Goal: Information Seeking & Learning: Learn about a topic

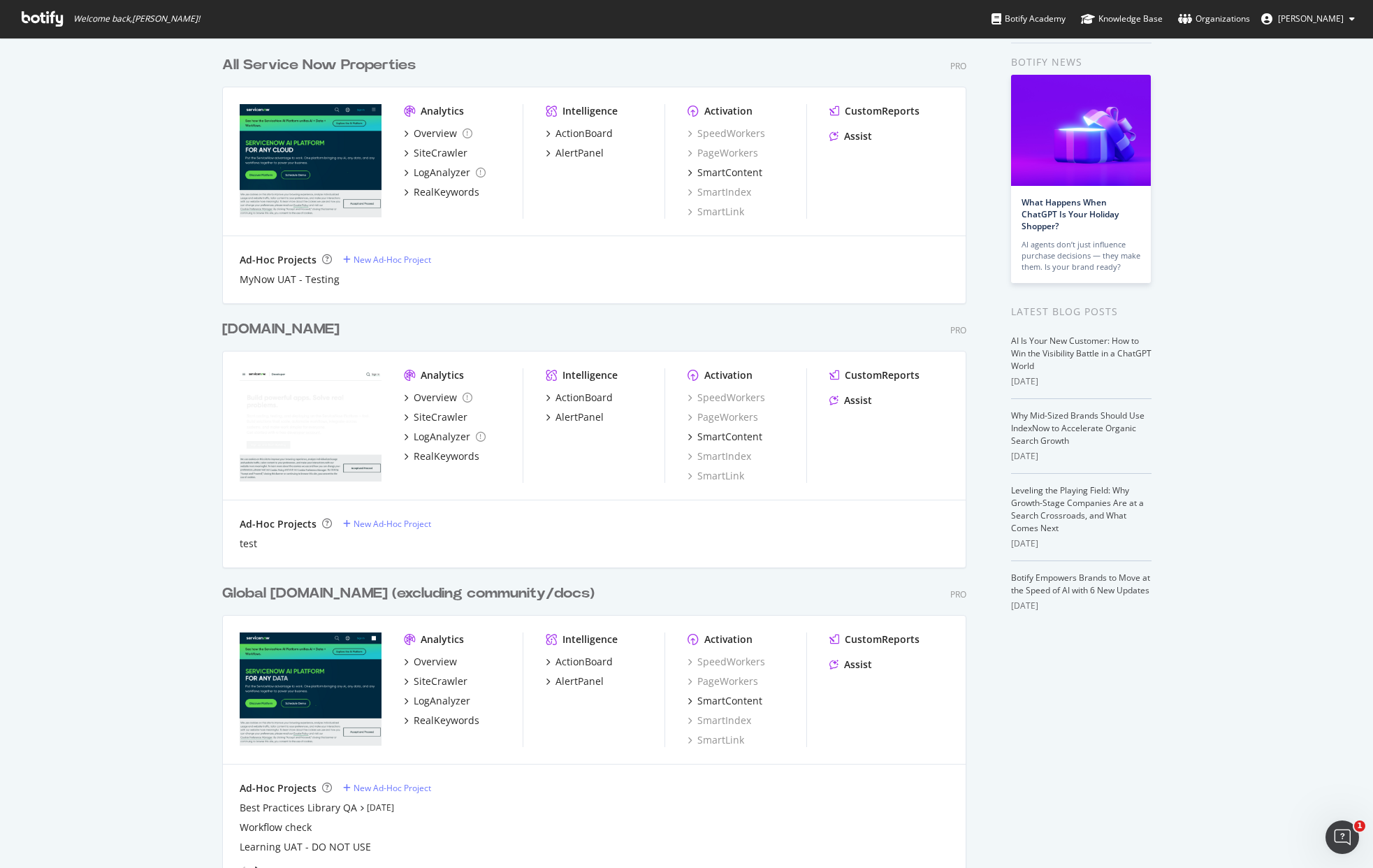
scroll to position [51, 0]
click at [437, 717] on div "RealKeywords" at bounding box center [446, 719] width 66 height 14
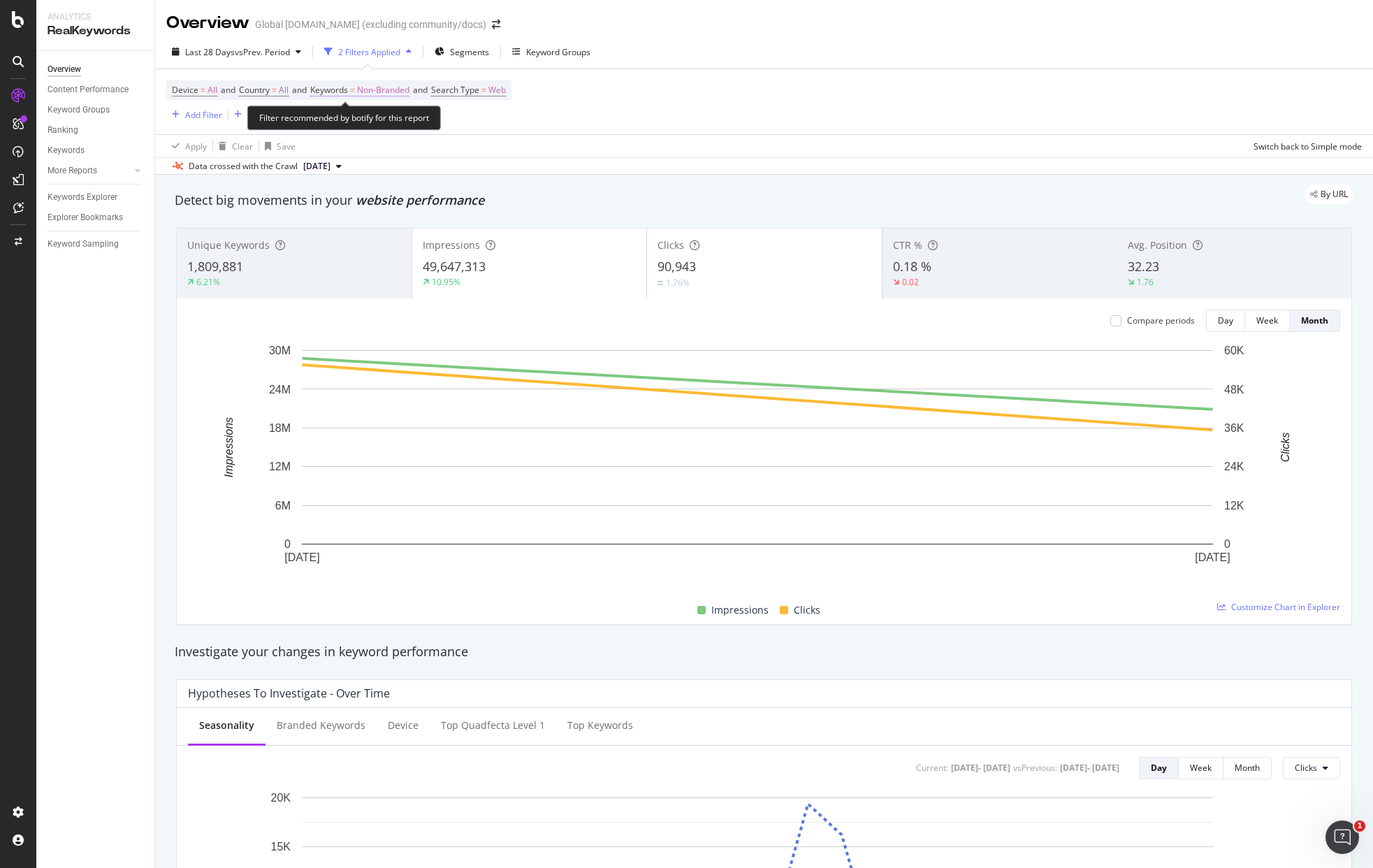
click at [394, 93] on span "Non-Branded" at bounding box center [383, 89] width 53 height 19
click at [382, 120] on span "Non-Branded" at bounding box center [359, 123] width 58 height 12
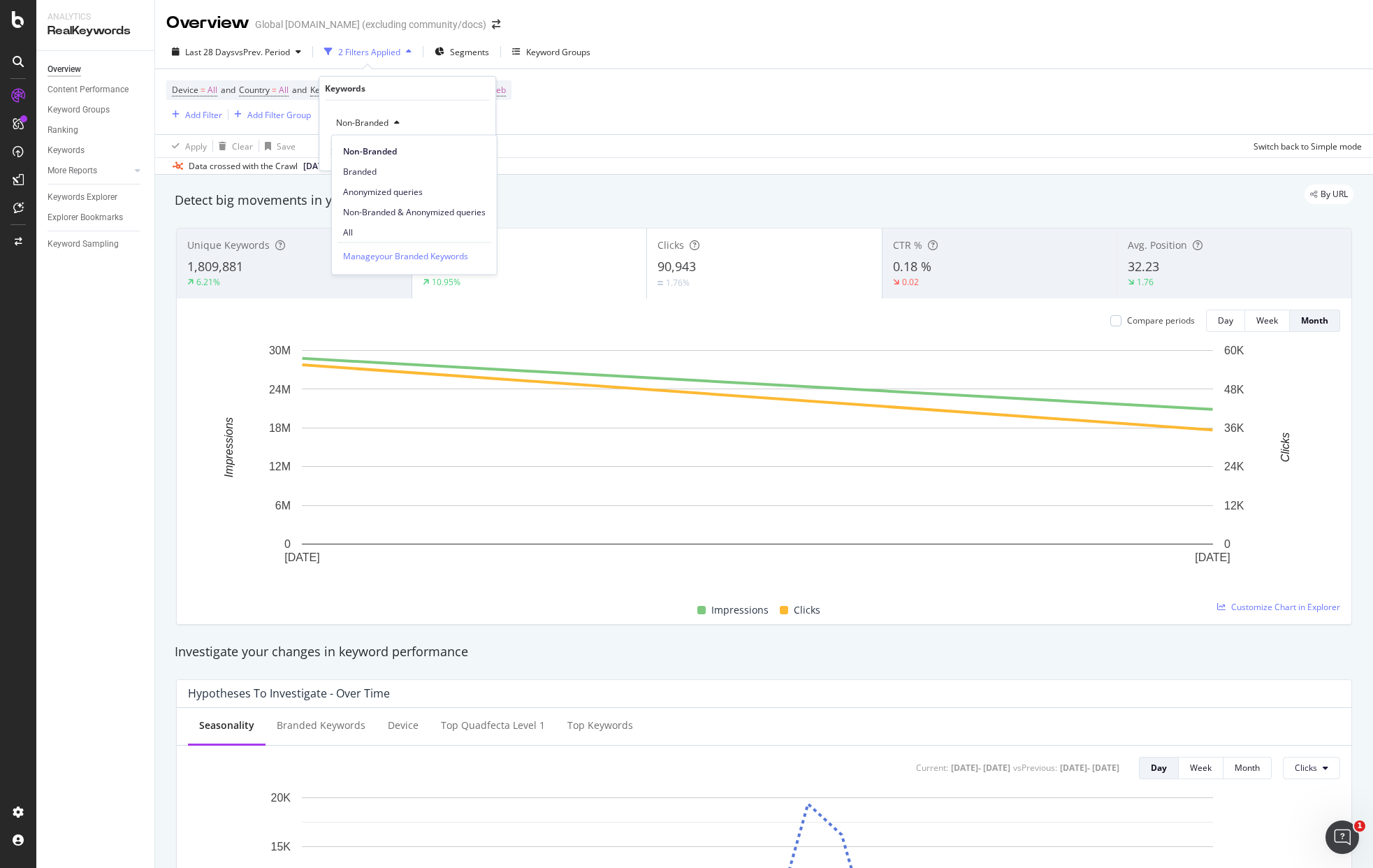
click at [366, 229] on span "All" at bounding box center [414, 232] width 143 height 12
click at [475, 153] on div "Apply" at bounding box center [473, 152] width 22 height 12
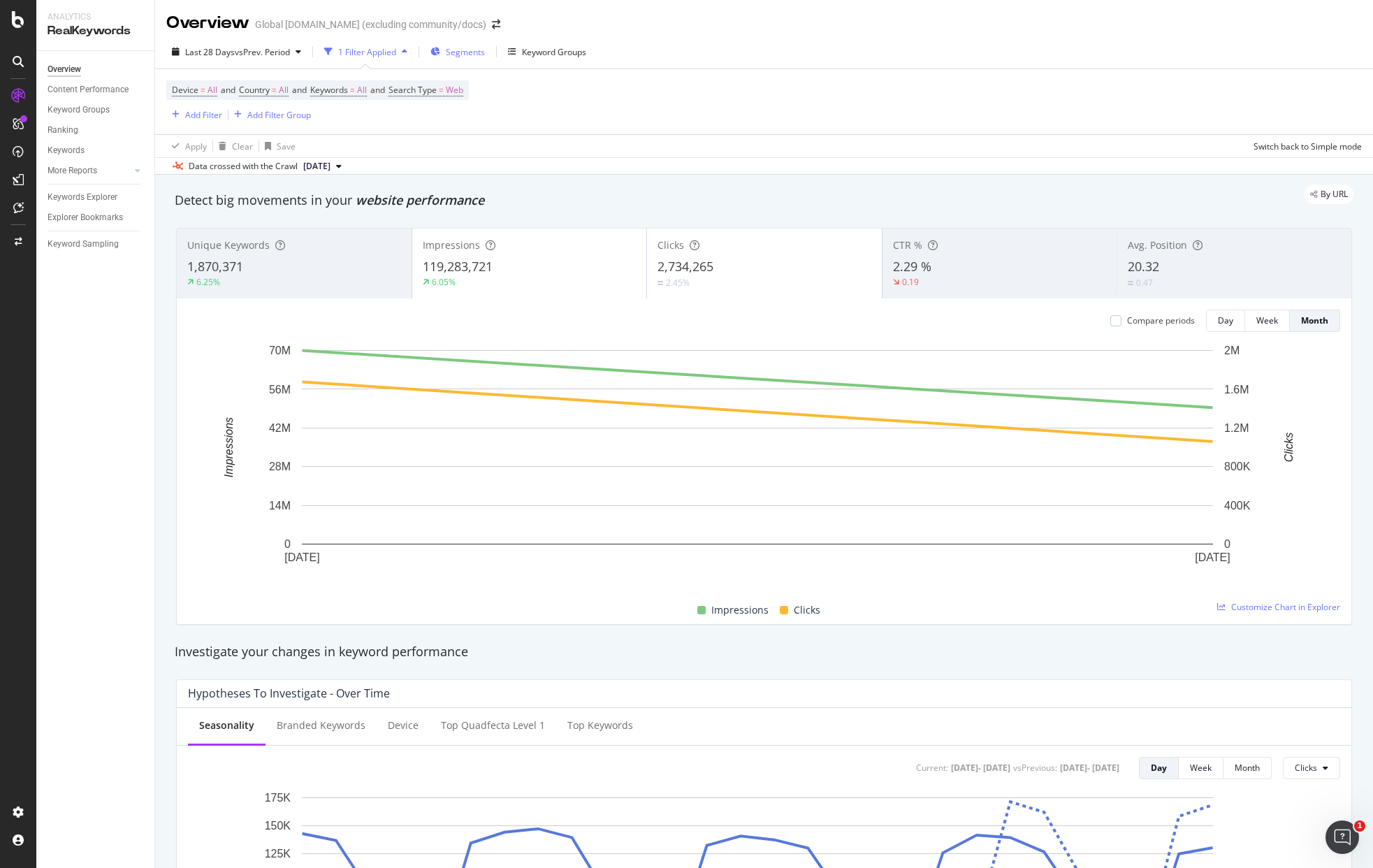
click at [467, 53] on span "Segments" at bounding box center [465, 52] width 39 height 12
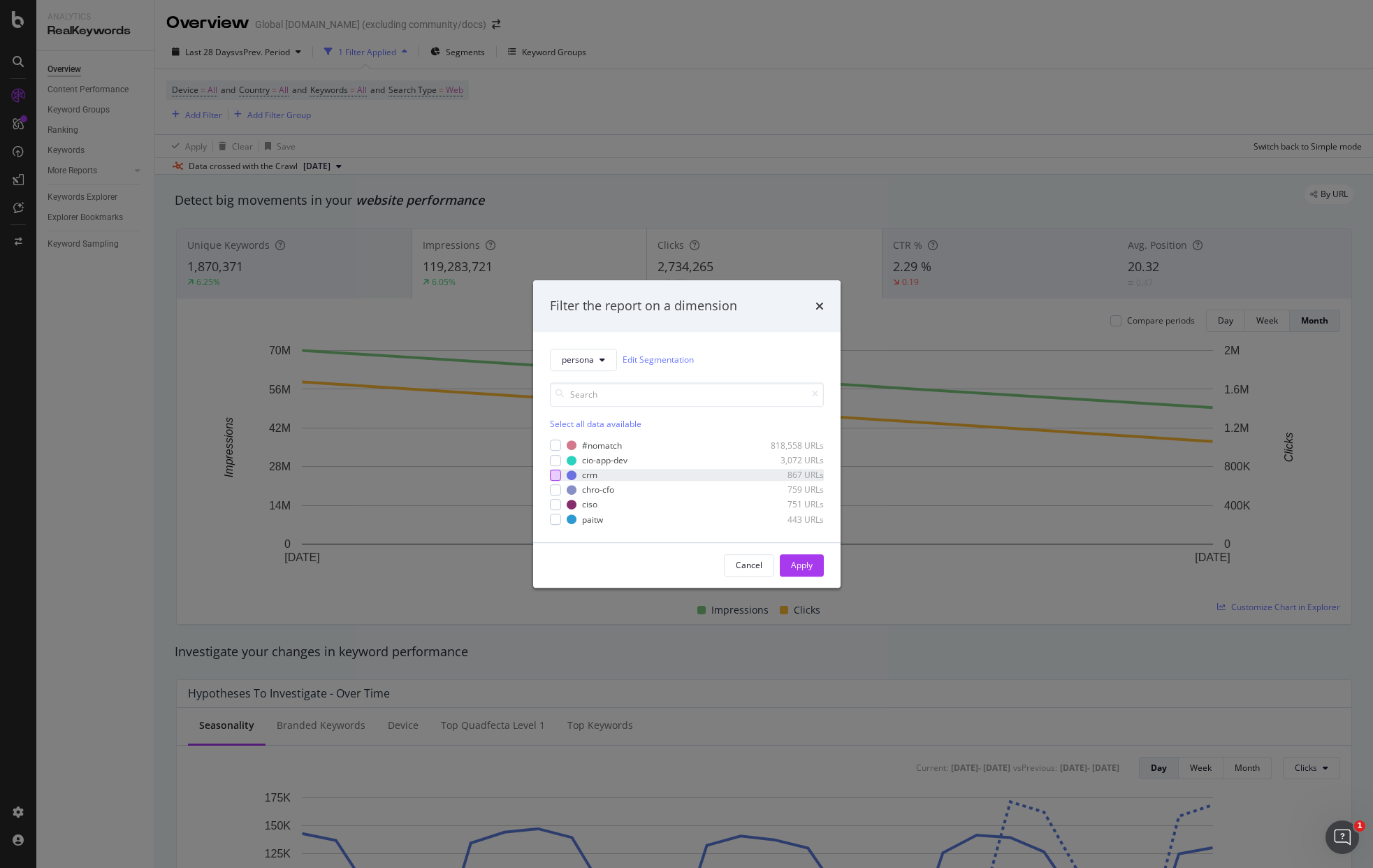
click at [554, 474] on div "modal" at bounding box center [555, 475] width 11 height 11
click at [794, 565] on div "Apply" at bounding box center [802, 565] width 22 height 12
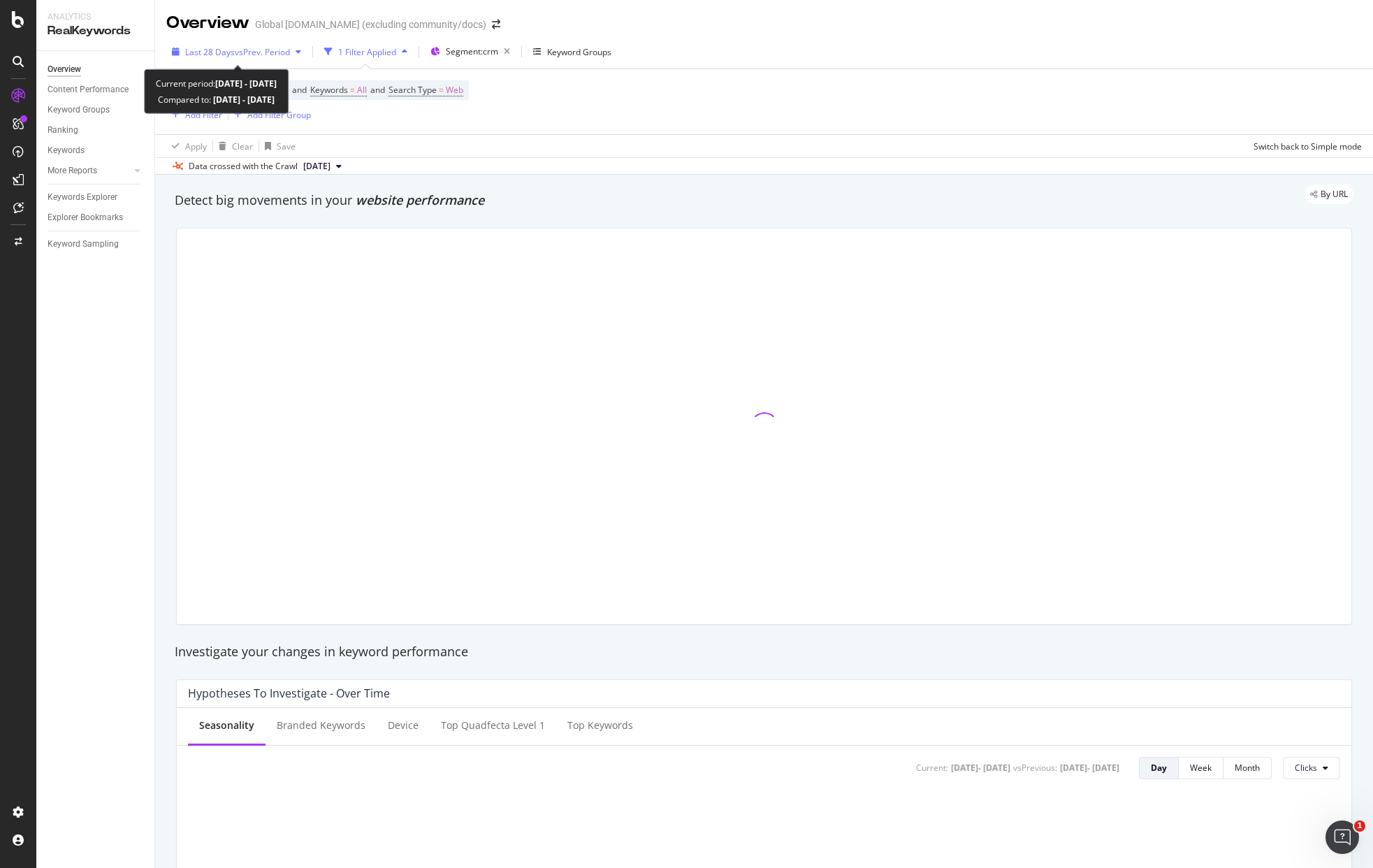
click at [243, 49] on span "vs Prev. Period" at bounding box center [262, 52] width 55 height 12
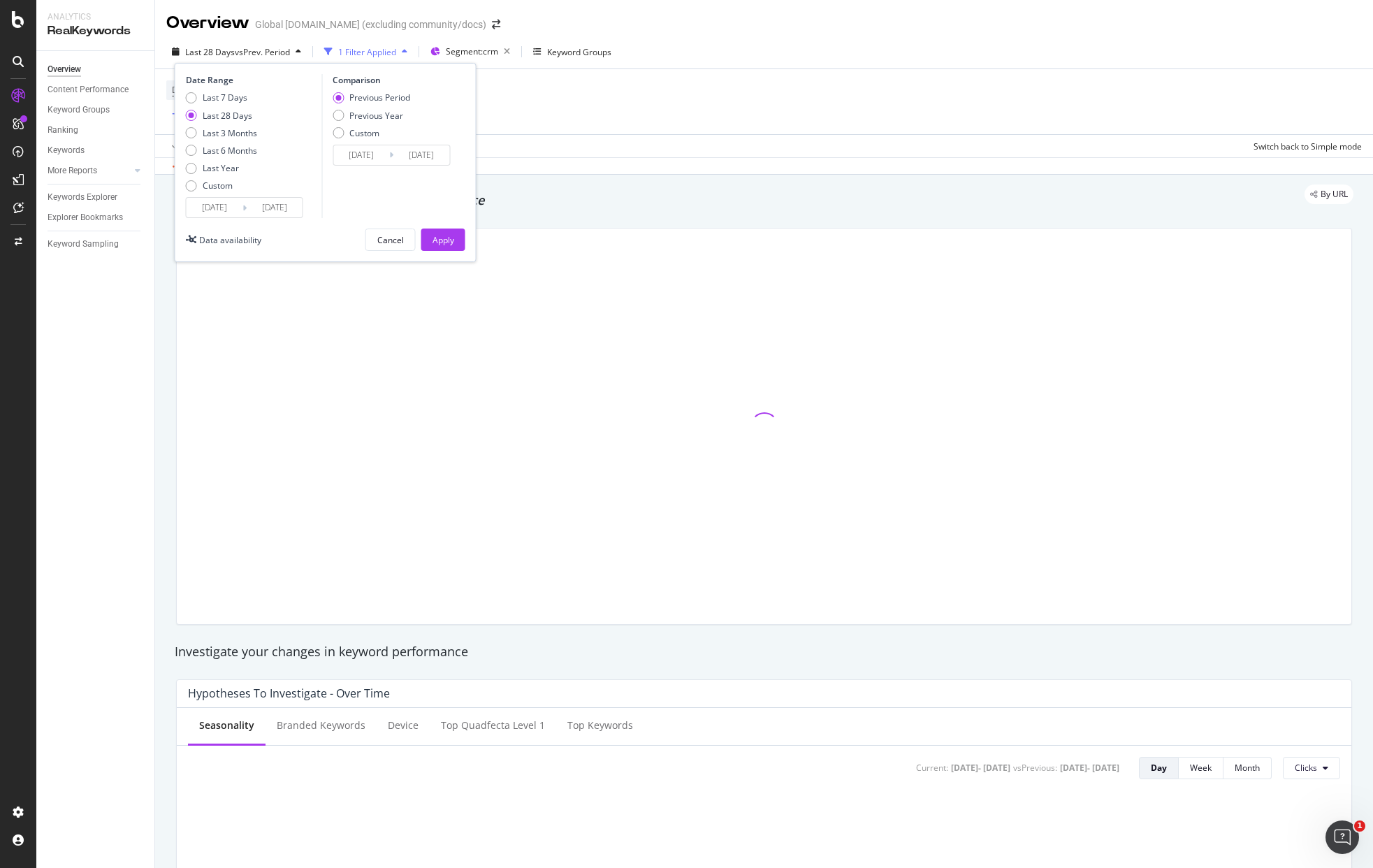
click at [227, 211] on input "2025/07/16" at bounding box center [214, 207] width 56 height 19
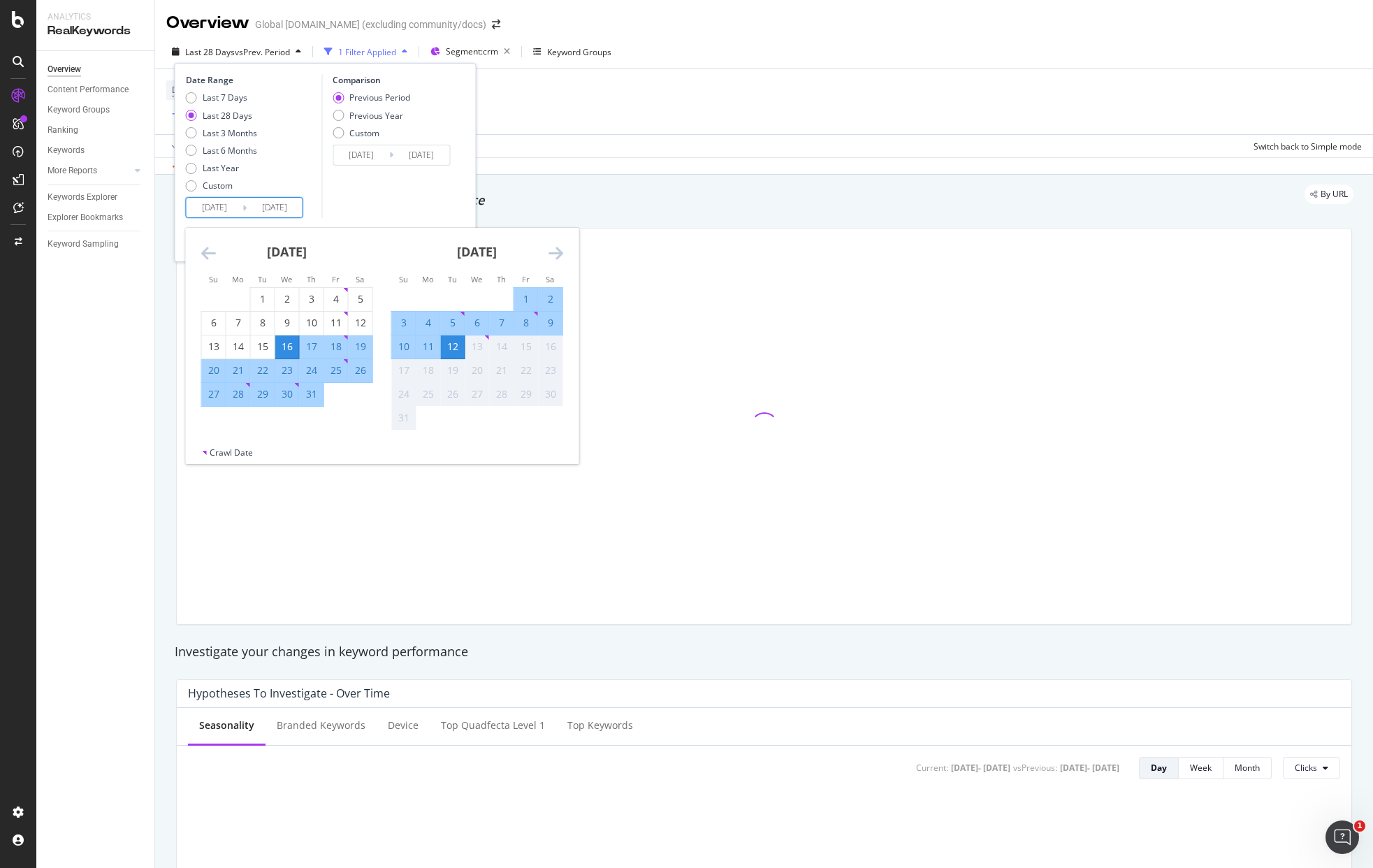
click at [204, 255] on icon "Move backward to switch to the previous month." at bounding box center [209, 253] width 14 height 17
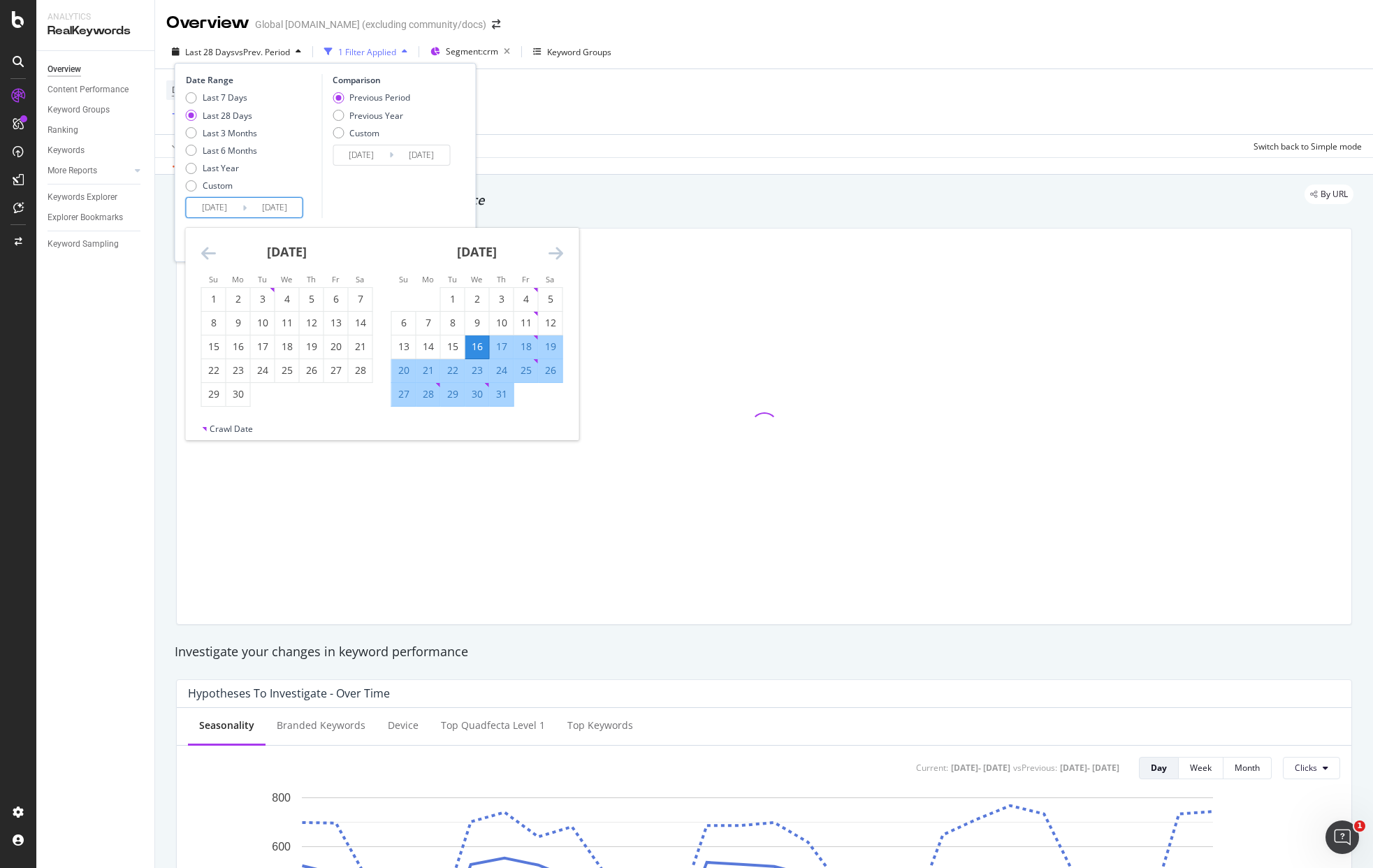
click at [204, 255] on icon "Move backward to switch to the previous month." at bounding box center [209, 253] width 14 height 17
click at [196, 254] on div "May 2025 1 2 3 4 5 6 7 8 9 10 11 12 13 14 15 16 17 18 19 20 21 22 23 24 25 26 2…" at bounding box center [286, 317] width 190 height 179
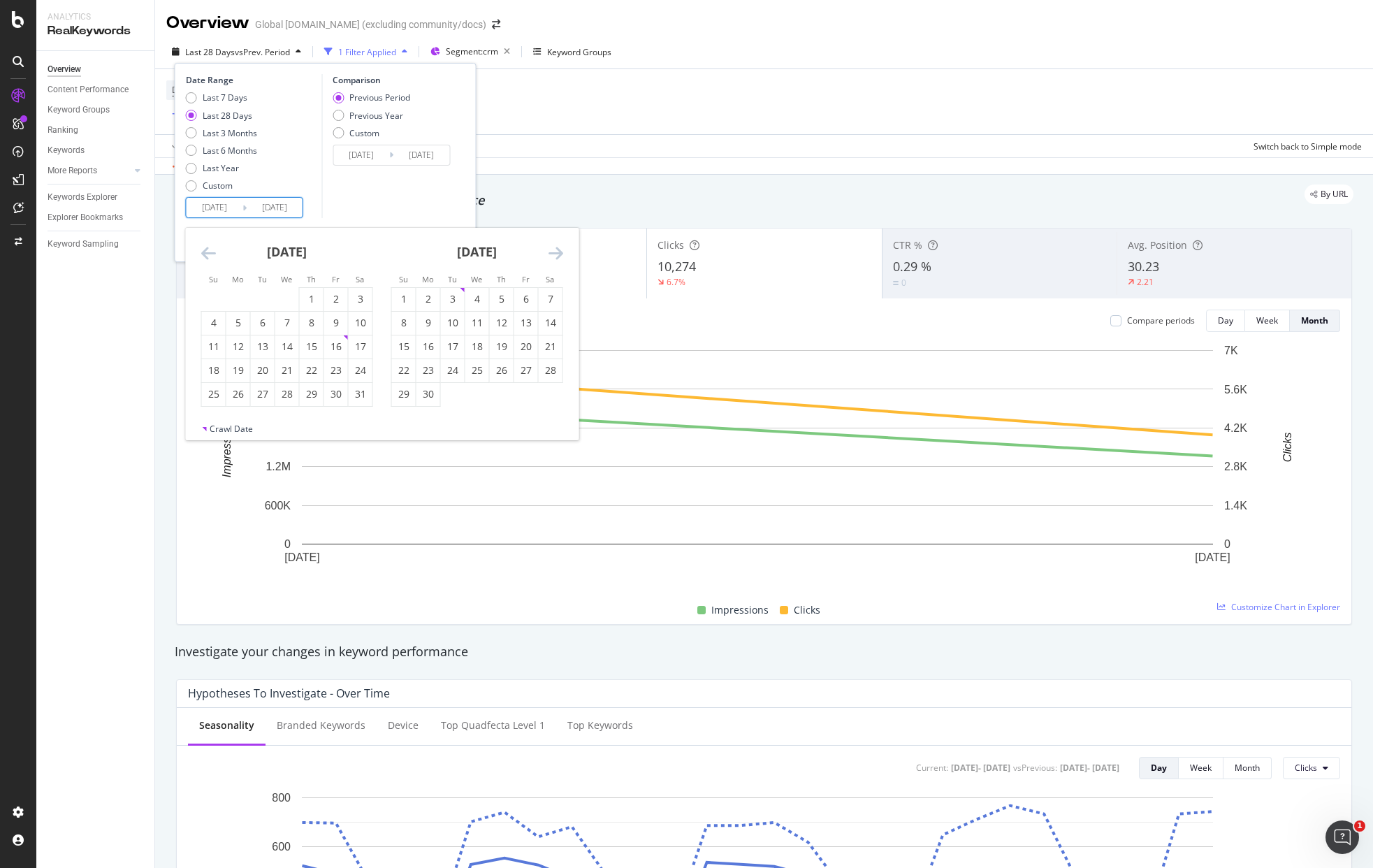
click at [187, 253] on div "April 2025 1 2 3 4 5 6 7 8 9 10 11 12 13 14 15 16 17 18 19 20 21 22 23 24 25 26…" at bounding box center [382, 325] width 392 height 195
click at [204, 253] on icon "Move backward to switch to the previous month." at bounding box center [209, 253] width 14 height 17
click at [453, 302] on div "1" at bounding box center [452, 299] width 24 height 14
type input "2025/04/01"
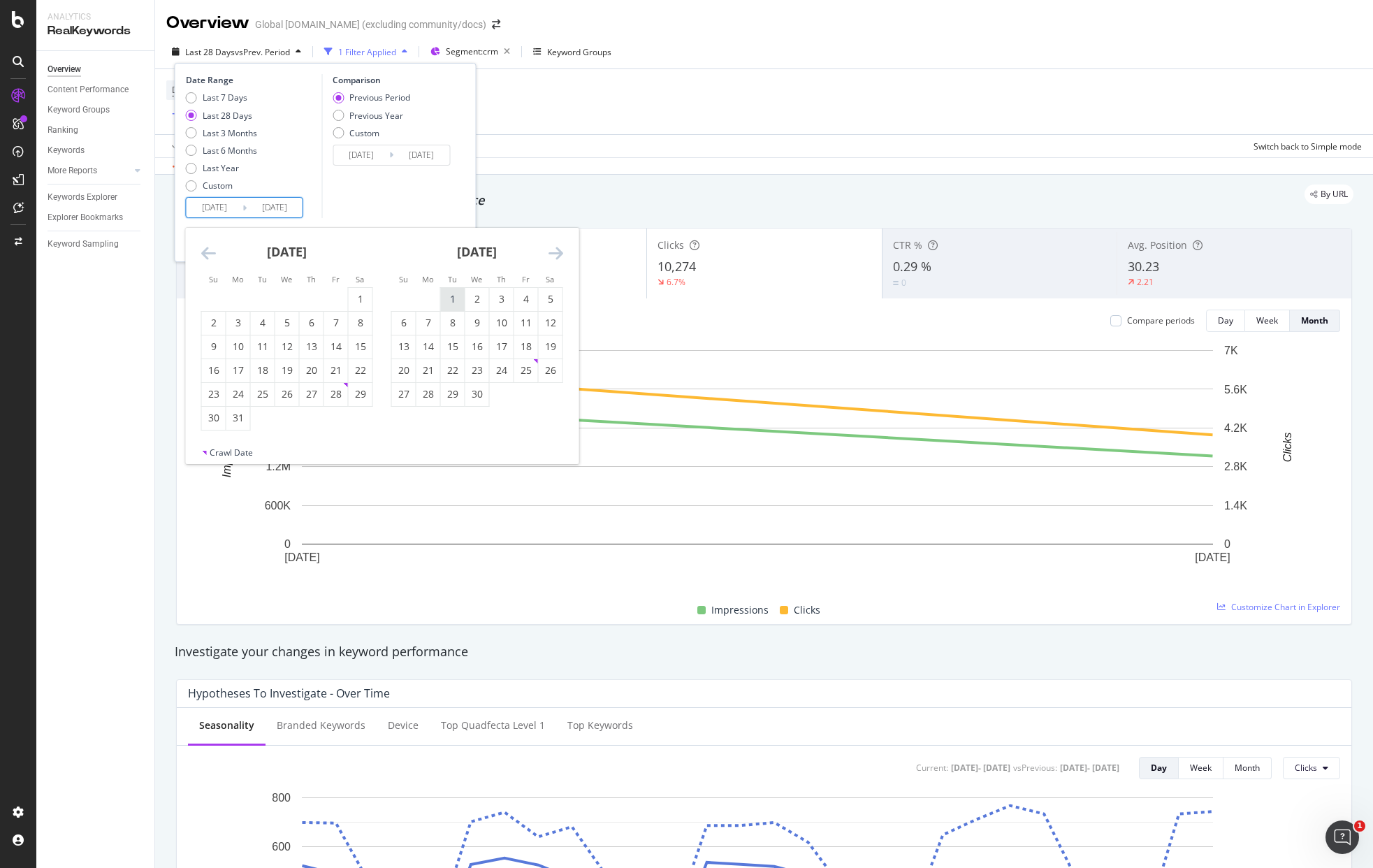
type input "2024/11/18"
type input "2025/03/31"
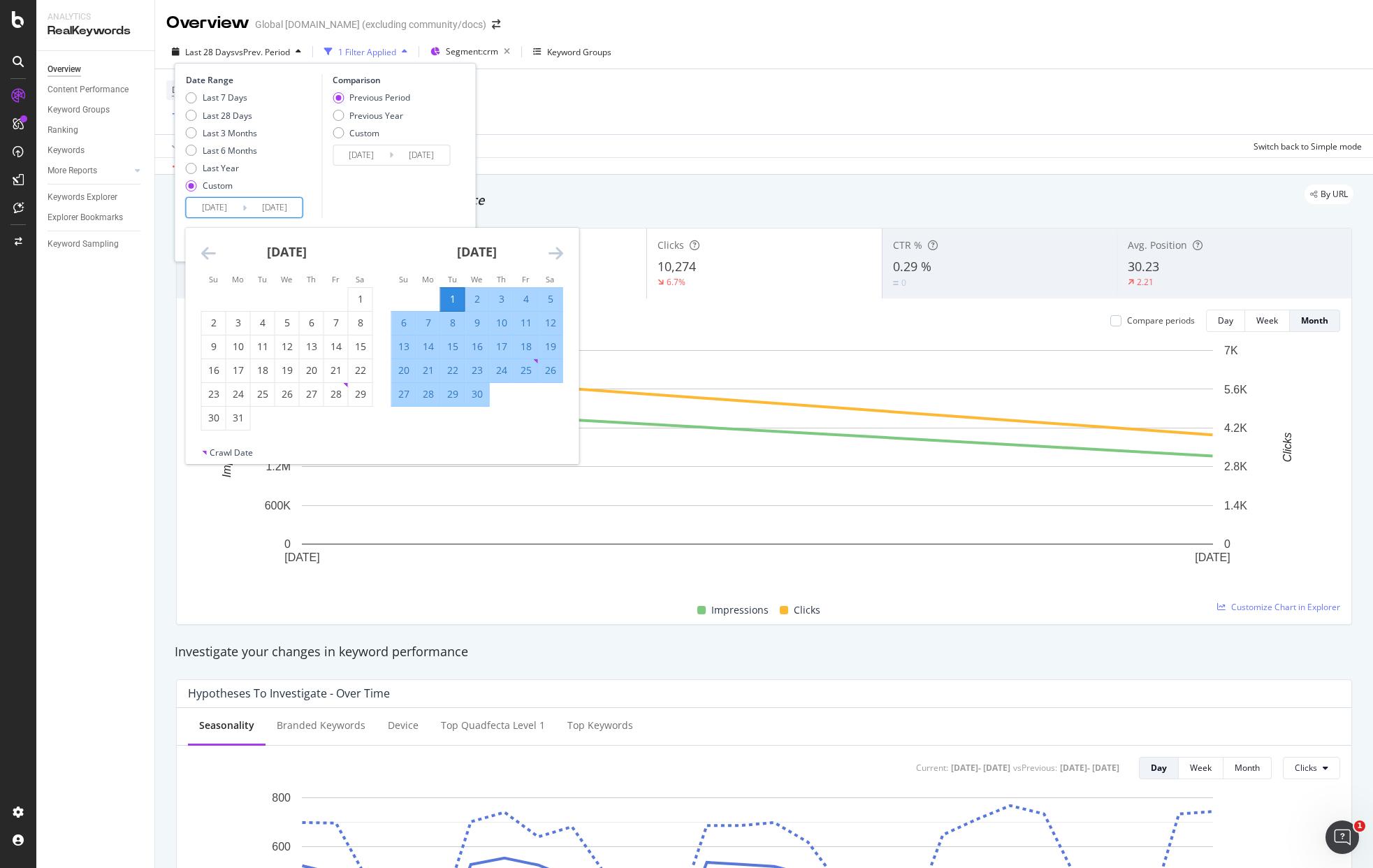
click at [553, 258] on icon "Move forward to switch to the next month." at bounding box center [556, 253] width 14 height 17
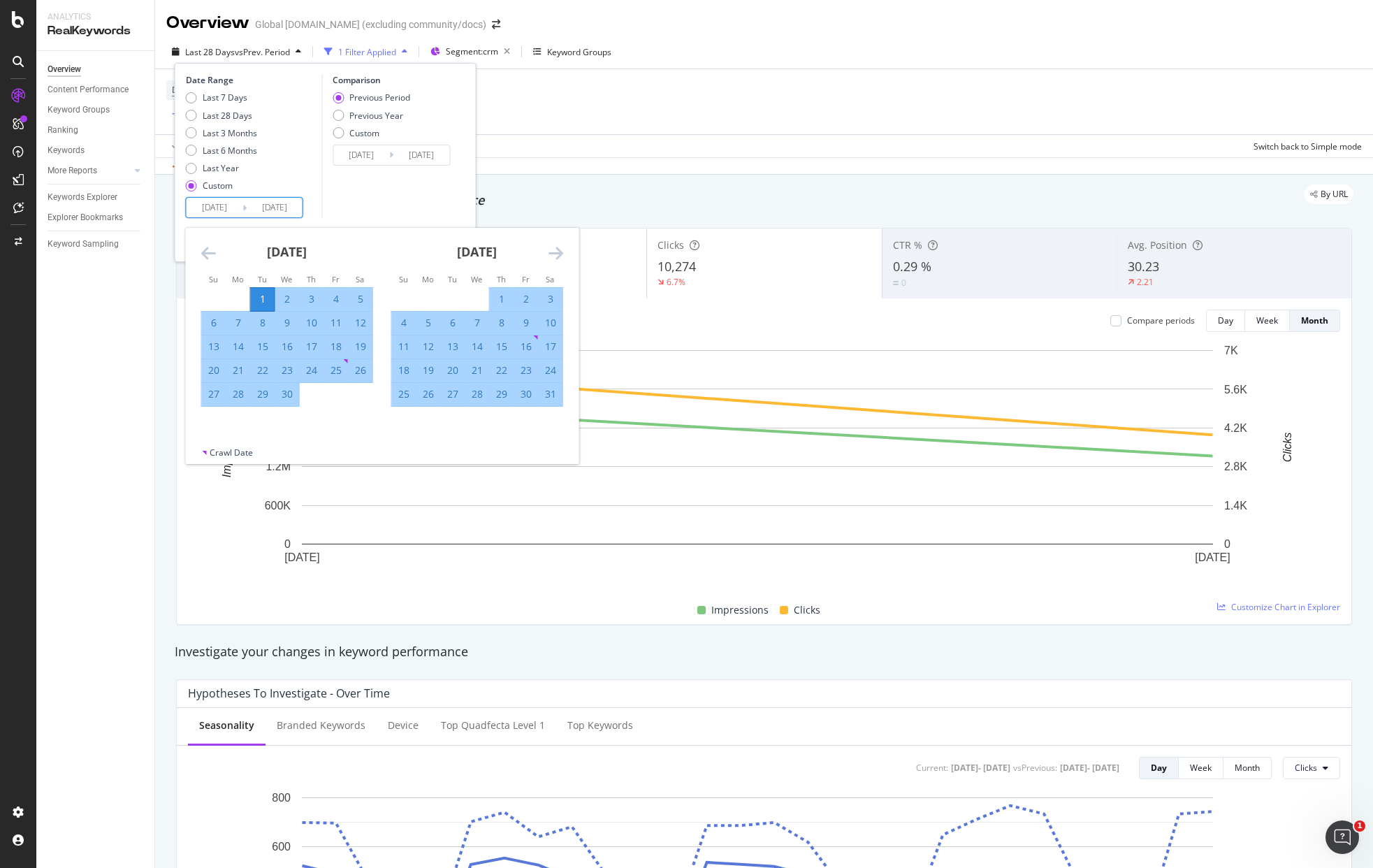
click at [553, 258] on icon "Move forward to switch to the next month." at bounding box center [556, 253] width 14 height 17
click at [428, 395] on div "30" at bounding box center [428, 393] width 24 height 14
type input "2025/06/30"
type input "2024/12/31"
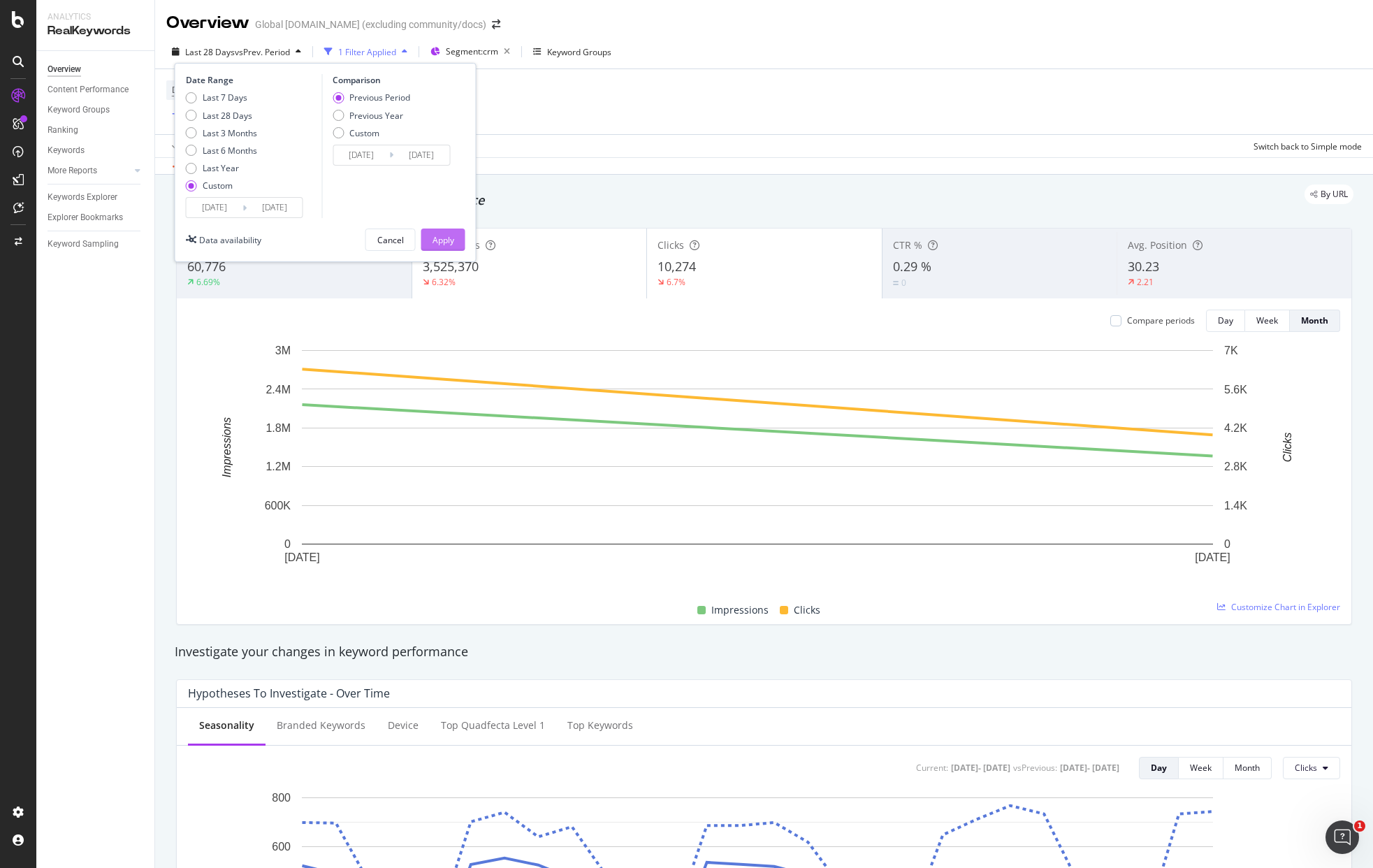
click at [442, 237] on div "Apply" at bounding box center [443, 240] width 22 height 12
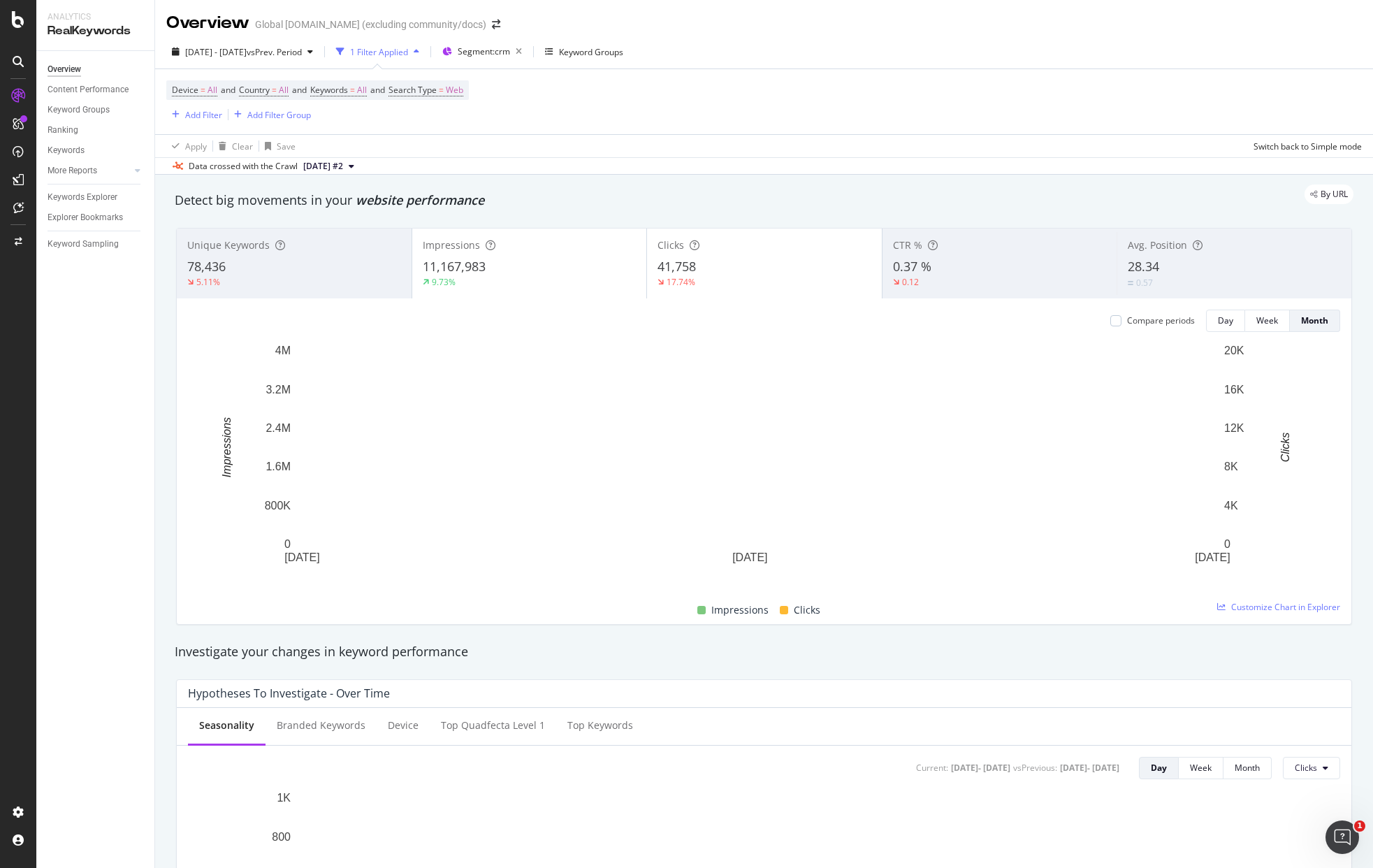
click at [1127, 325] on div "Compare periods" at bounding box center [1161, 320] width 68 height 12
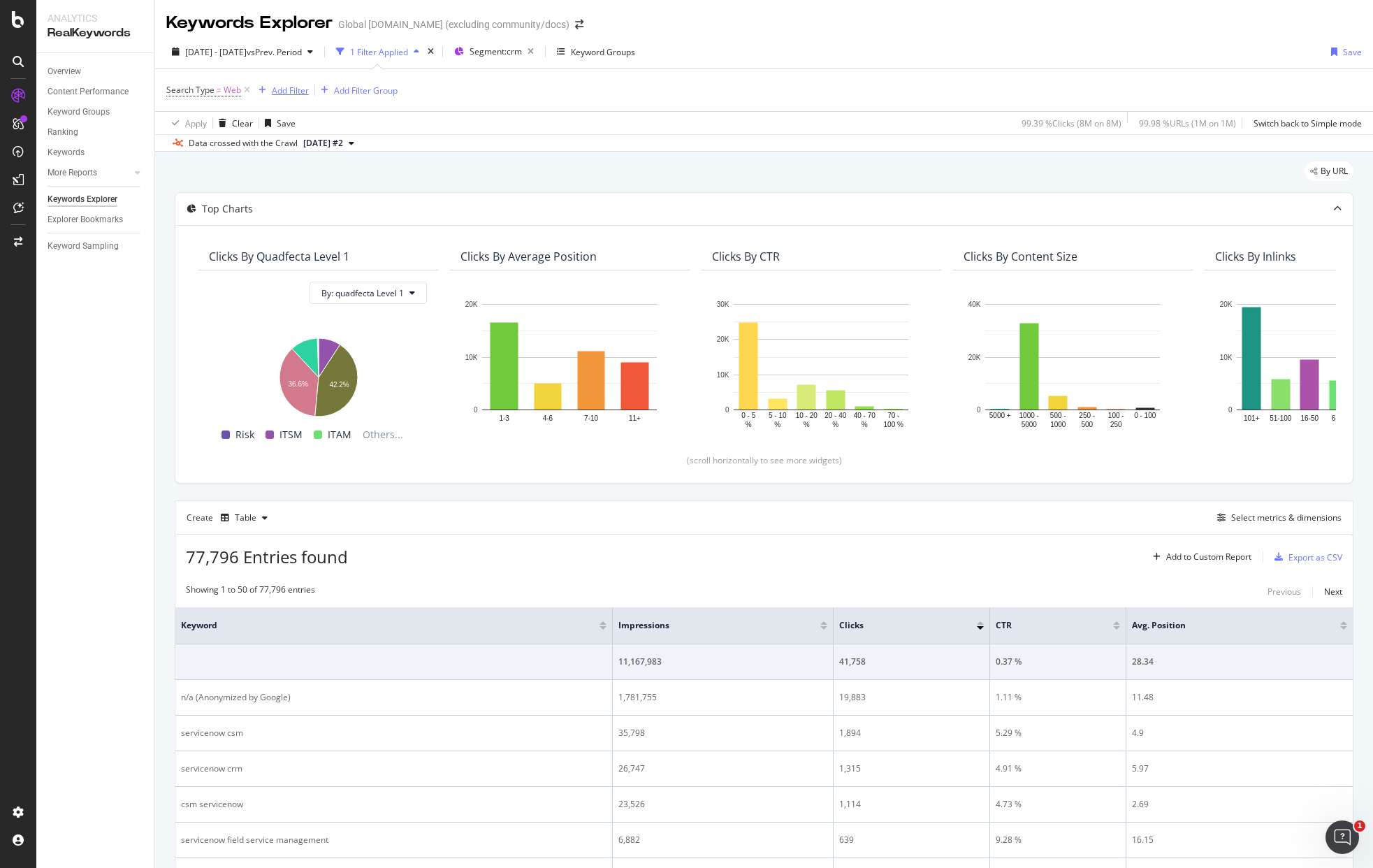
click at [286, 90] on div "Add Filter" at bounding box center [290, 90] width 37 height 12
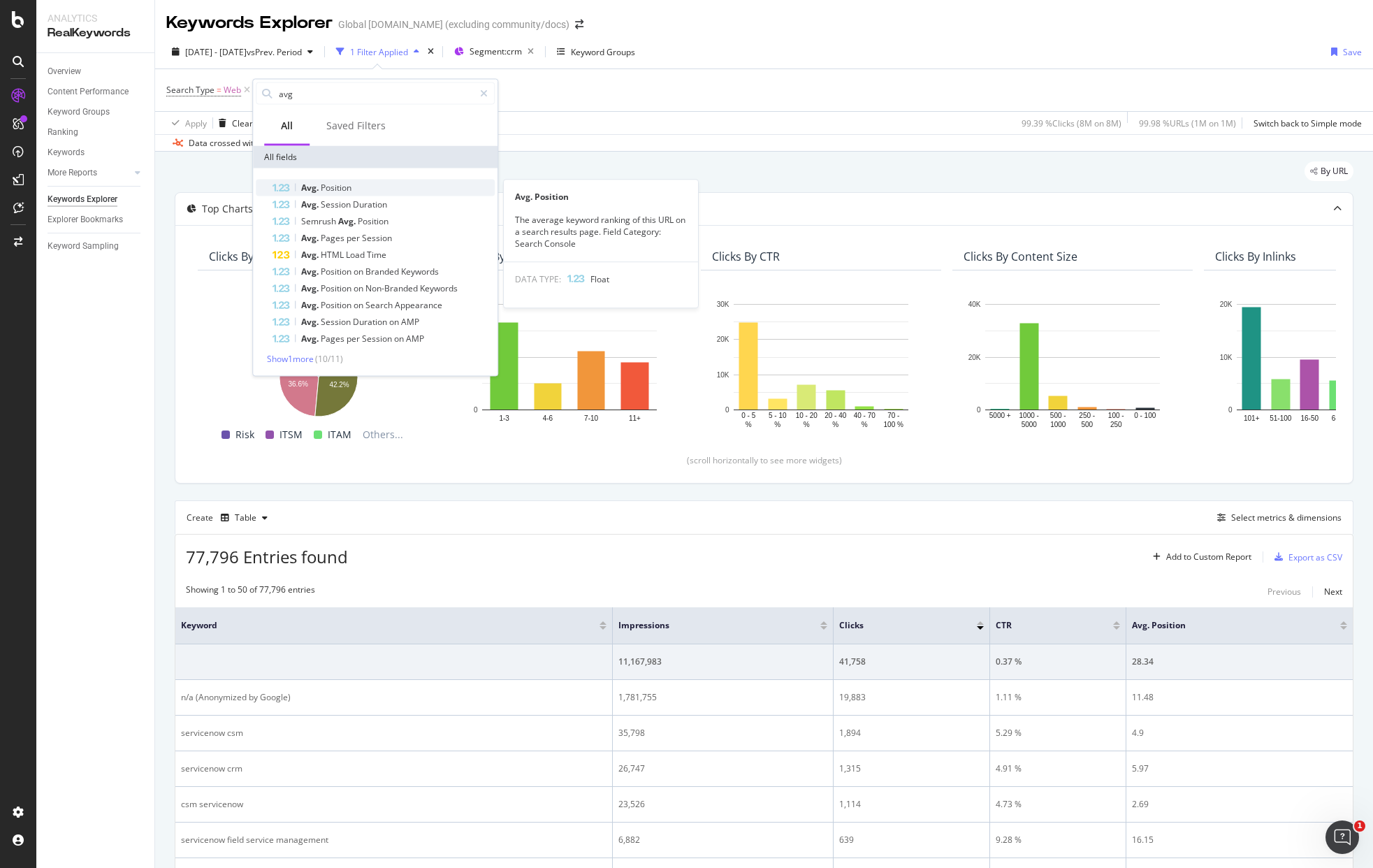
type input "avg"
click at [344, 182] on span "Position" at bounding box center [335, 188] width 31 height 12
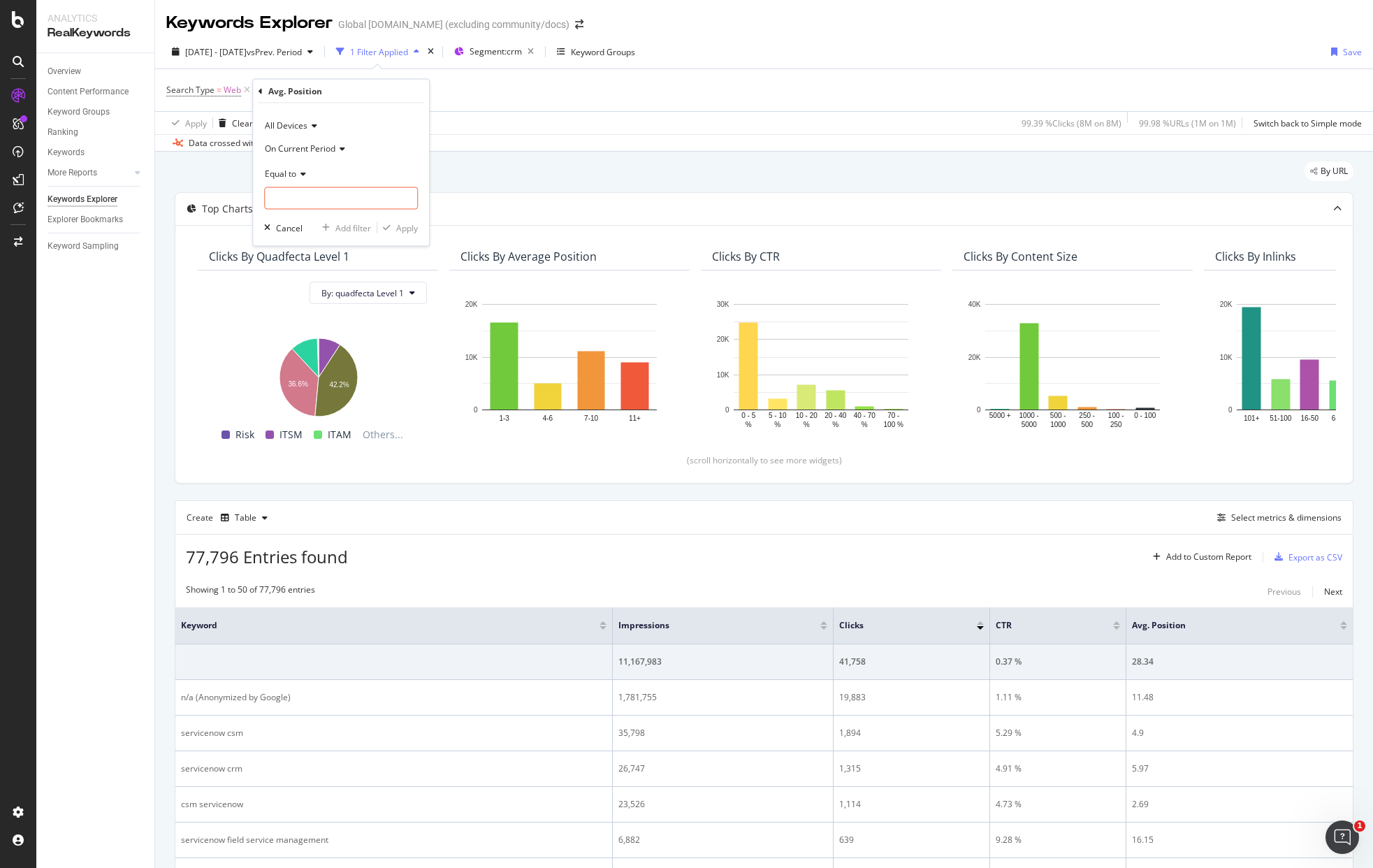
click at [295, 170] on span "Equal to" at bounding box center [281, 172] width 32 height 12
click at [320, 310] on div "Between" at bounding box center [342, 310] width 149 height 18
click at [314, 235] on input "1" at bounding box center [341, 238] width 154 height 22
type input "10"
click at [398, 267] on div "Apply" at bounding box center [407, 267] width 22 height 12
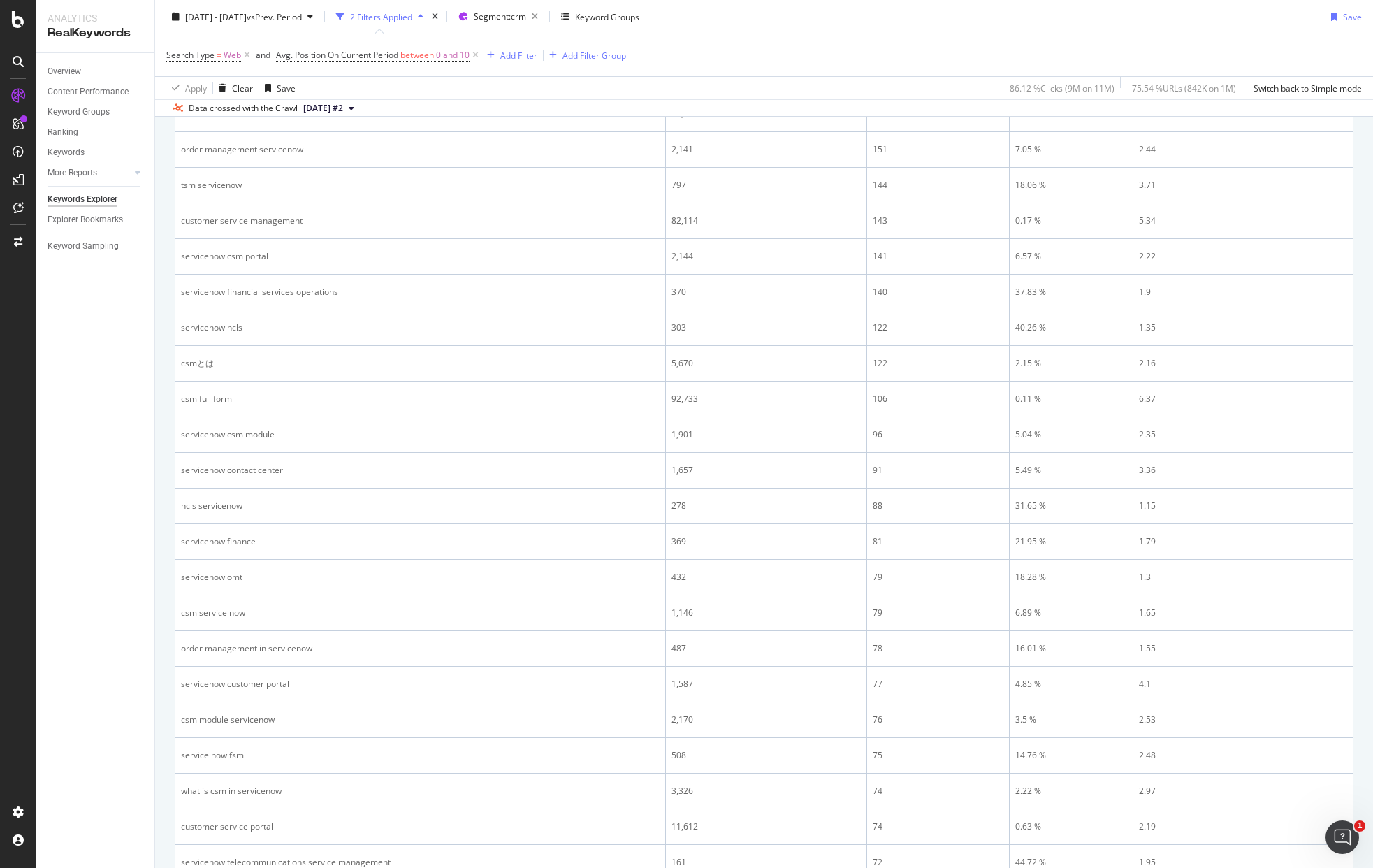
scroll to position [1647, 0]
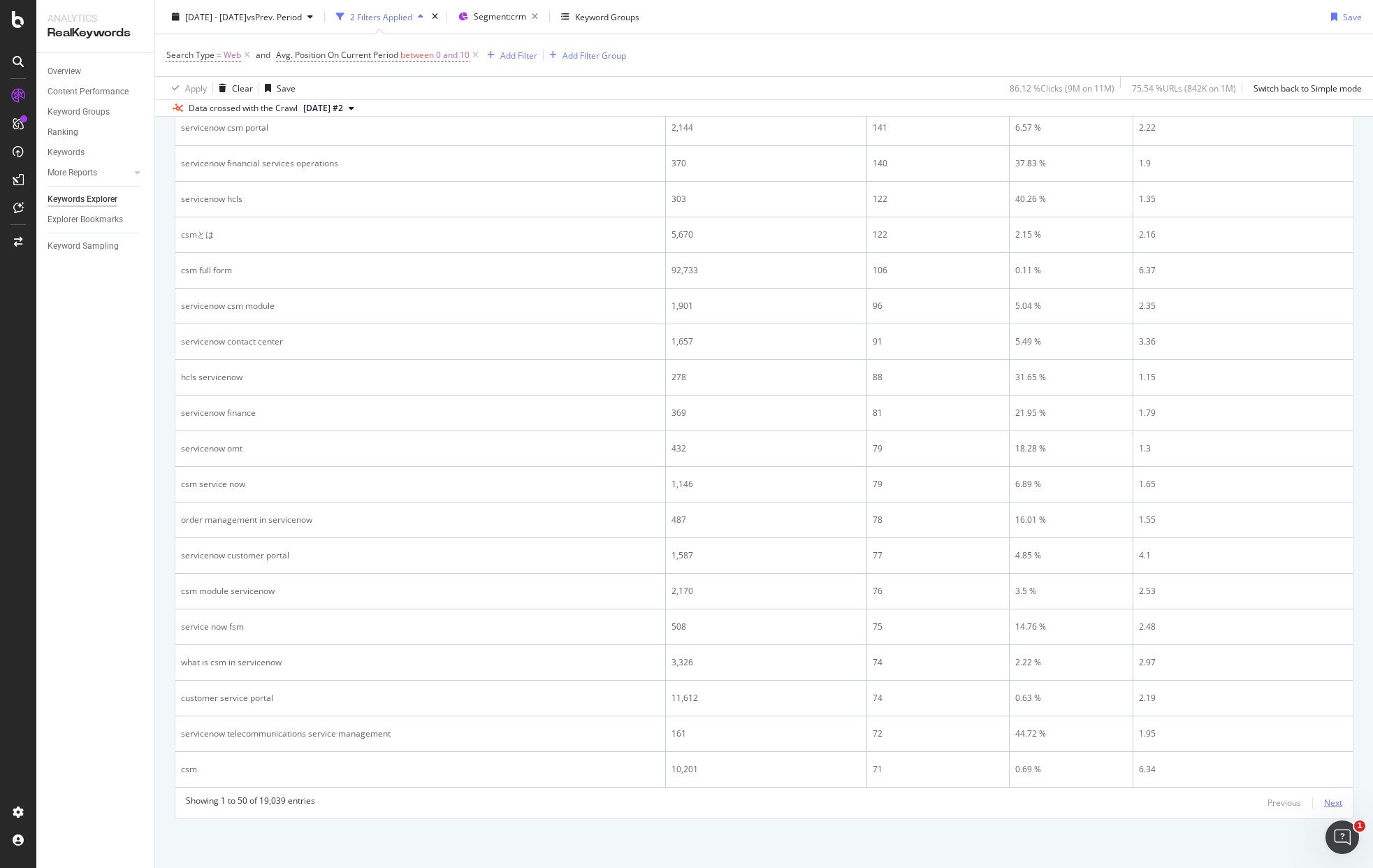
click at [1324, 802] on div "Next" at bounding box center [1333, 802] width 18 height 12
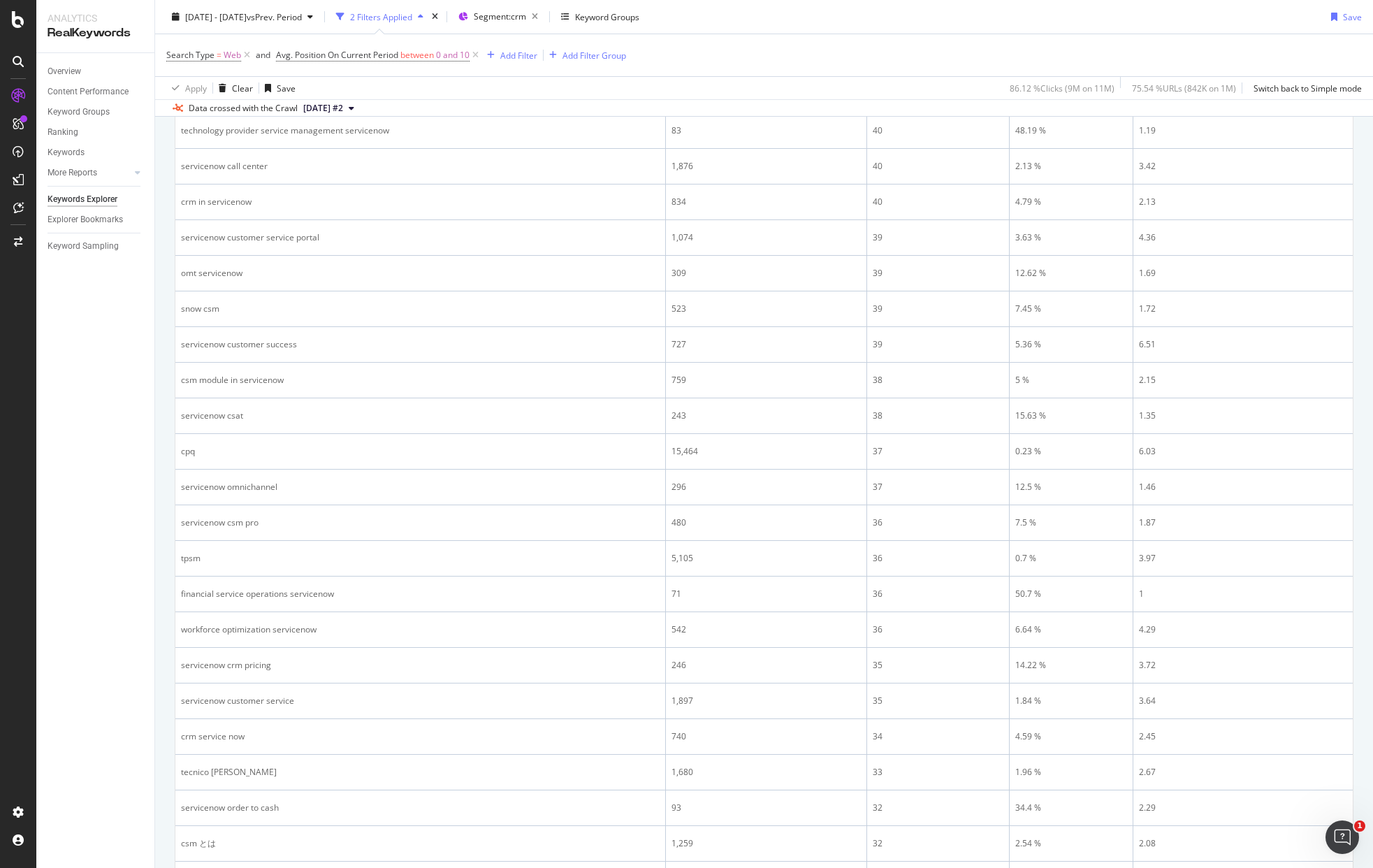
scroll to position [0, 0]
